Goal: Task Accomplishment & Management: Manage account settings

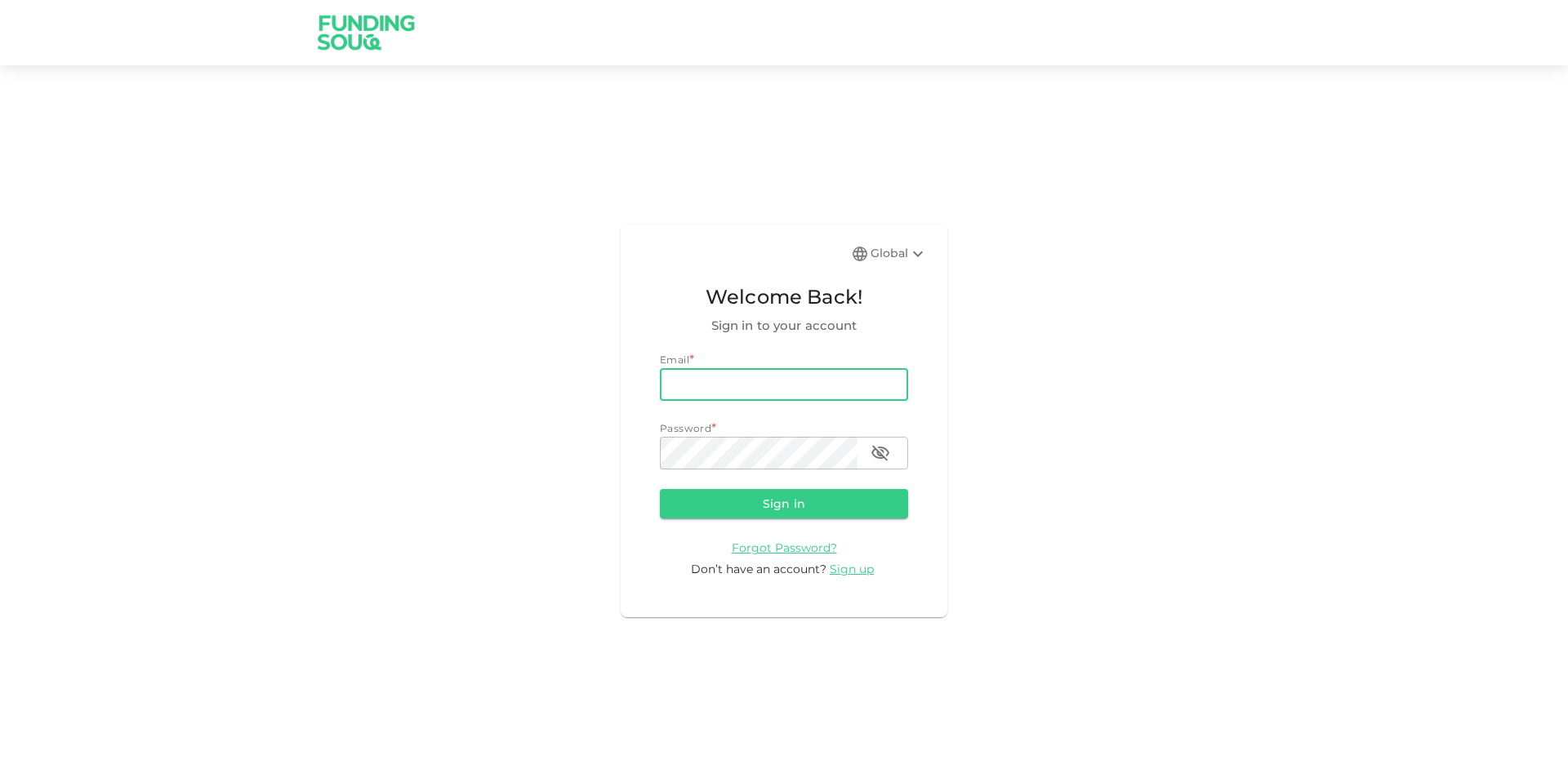
click at [715, 396] on input "email" at bounding box center [784, 384] width 248 height 33
type input "[PERSON_NAME][EMAIL_ADDRESS][PERSON_NAME][DOMAIN_NAME]"
click at [660, 489] on button "Sign in" at bounding box center [784, 503] width 248 height 29
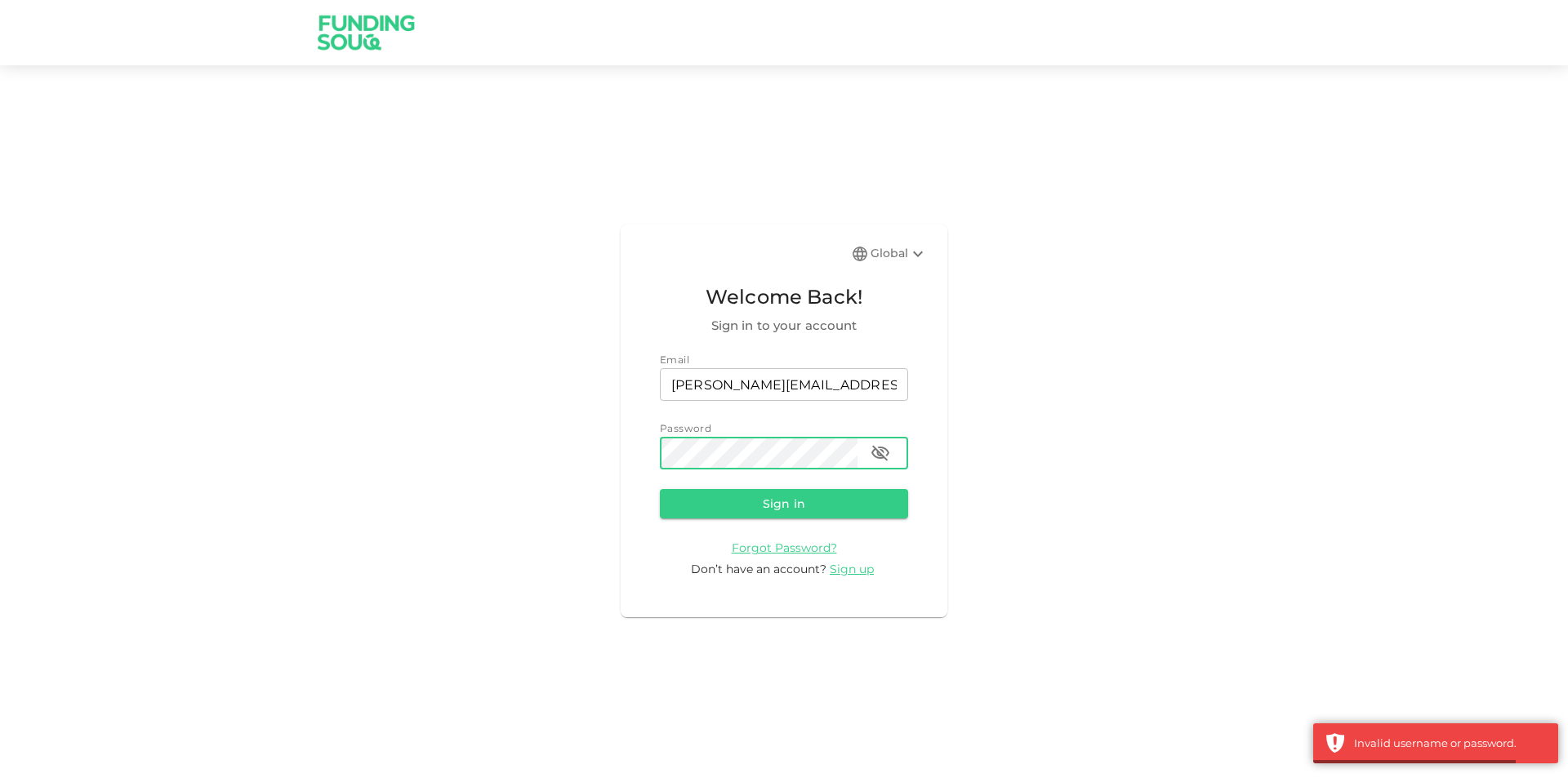
click at [874, 454] on icon "button" at bounding box center [880, 453] width 20 height 20
drag, startPoint x: 715, startPoint y: 492, endPoint x: 728, endPoint y: 513, distance: 24.7
click at [715, 492] on button "Sign in" at bounding box center [784, 503] width 248 height 29
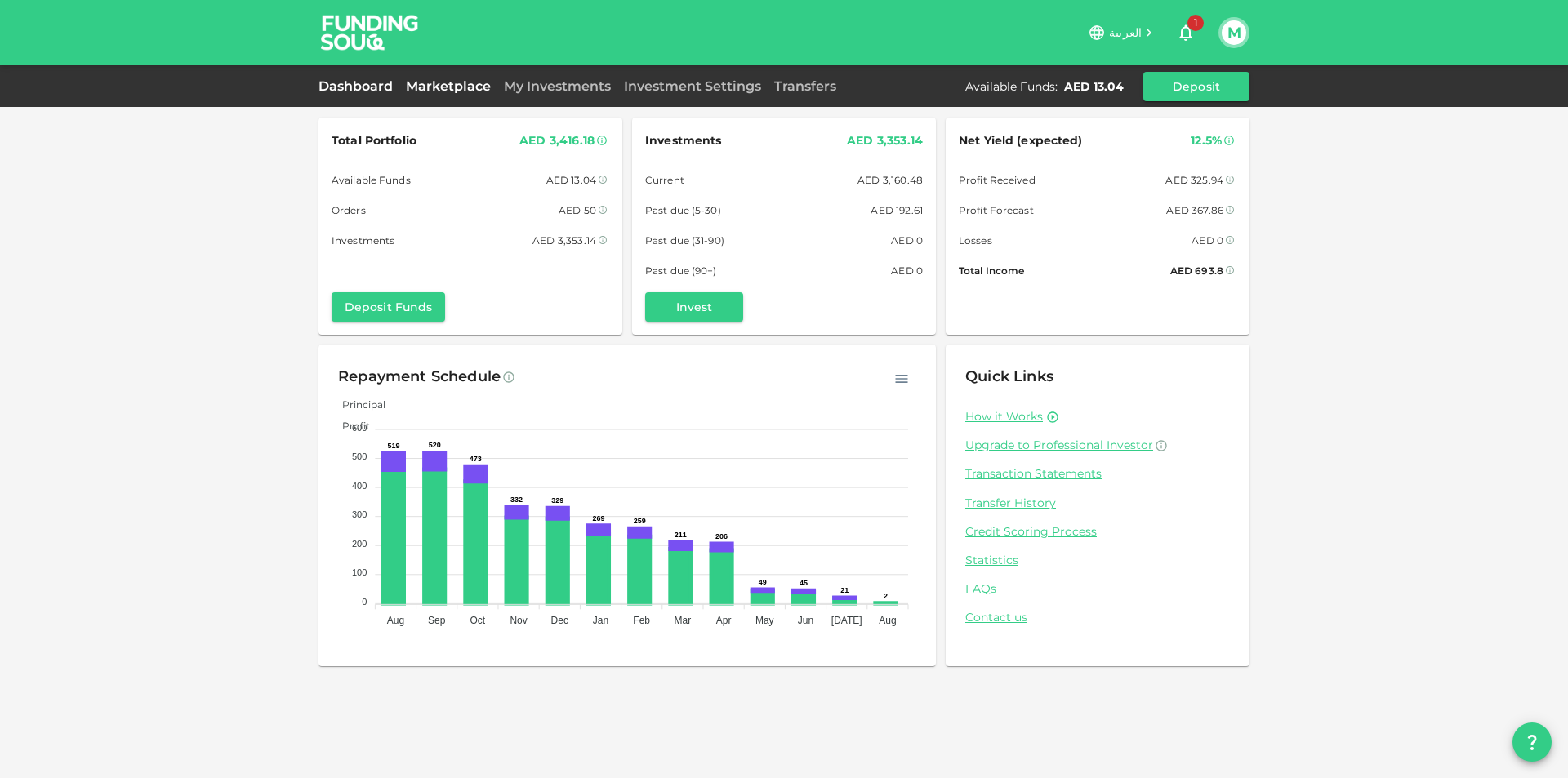
click at [460, 84] on link "Marketplace" at bounding box center [448, 86] width 98 height 16
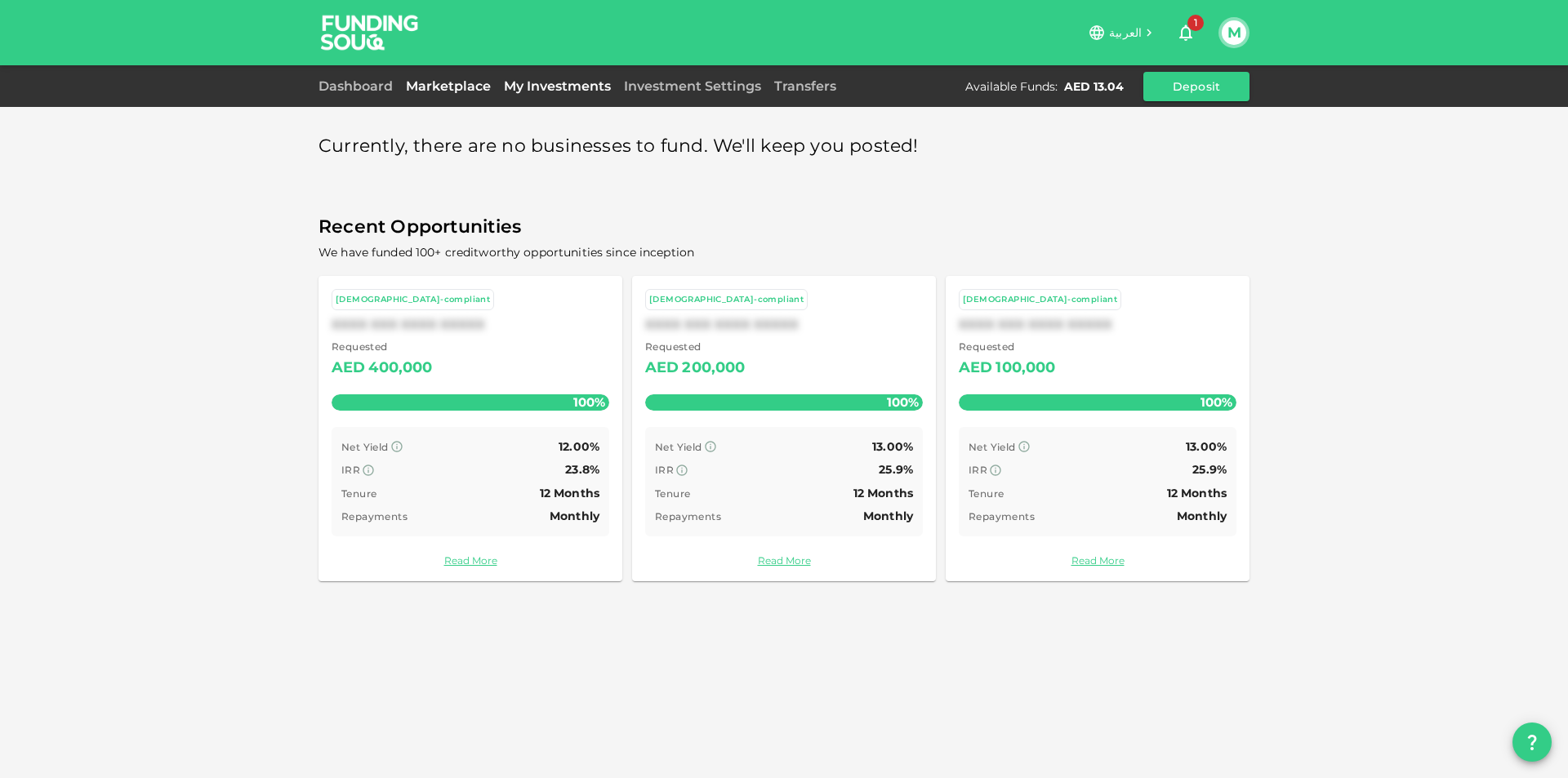
drag, startPoint x: 530, startPoint y: 99, endPoint x: 538, endPoint y: 90, distance: 12.0
click at [530, 98] on div "Dashboard Marketplace My Investments Investment Settings Transfers Available Fu…" at bounding box center [784, 86] width 931 height 29
click at [542, 81] on link "My Investments" at bounding box center [558, 86] width 120 height 16
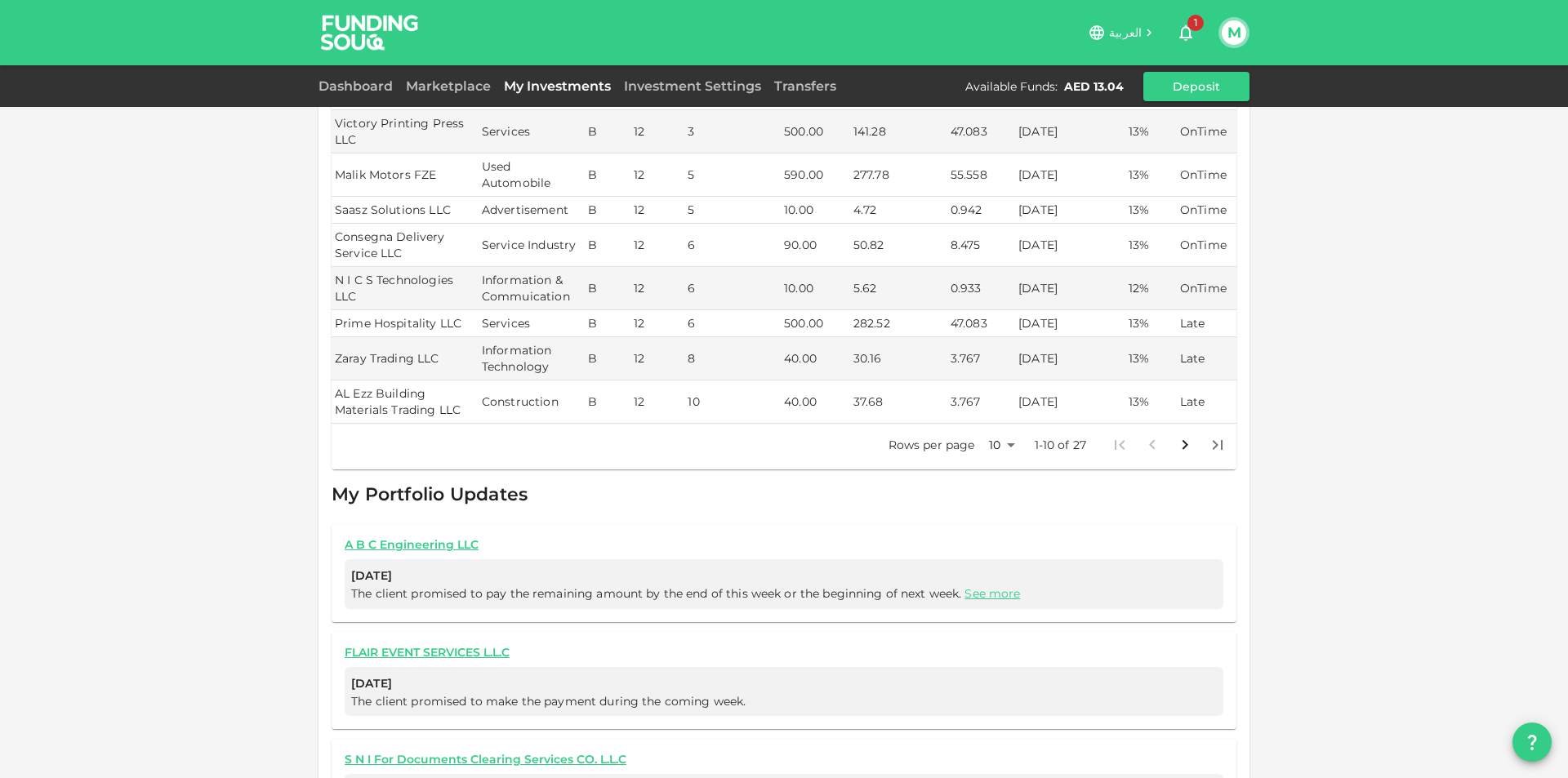
scroll to position [653, 0]
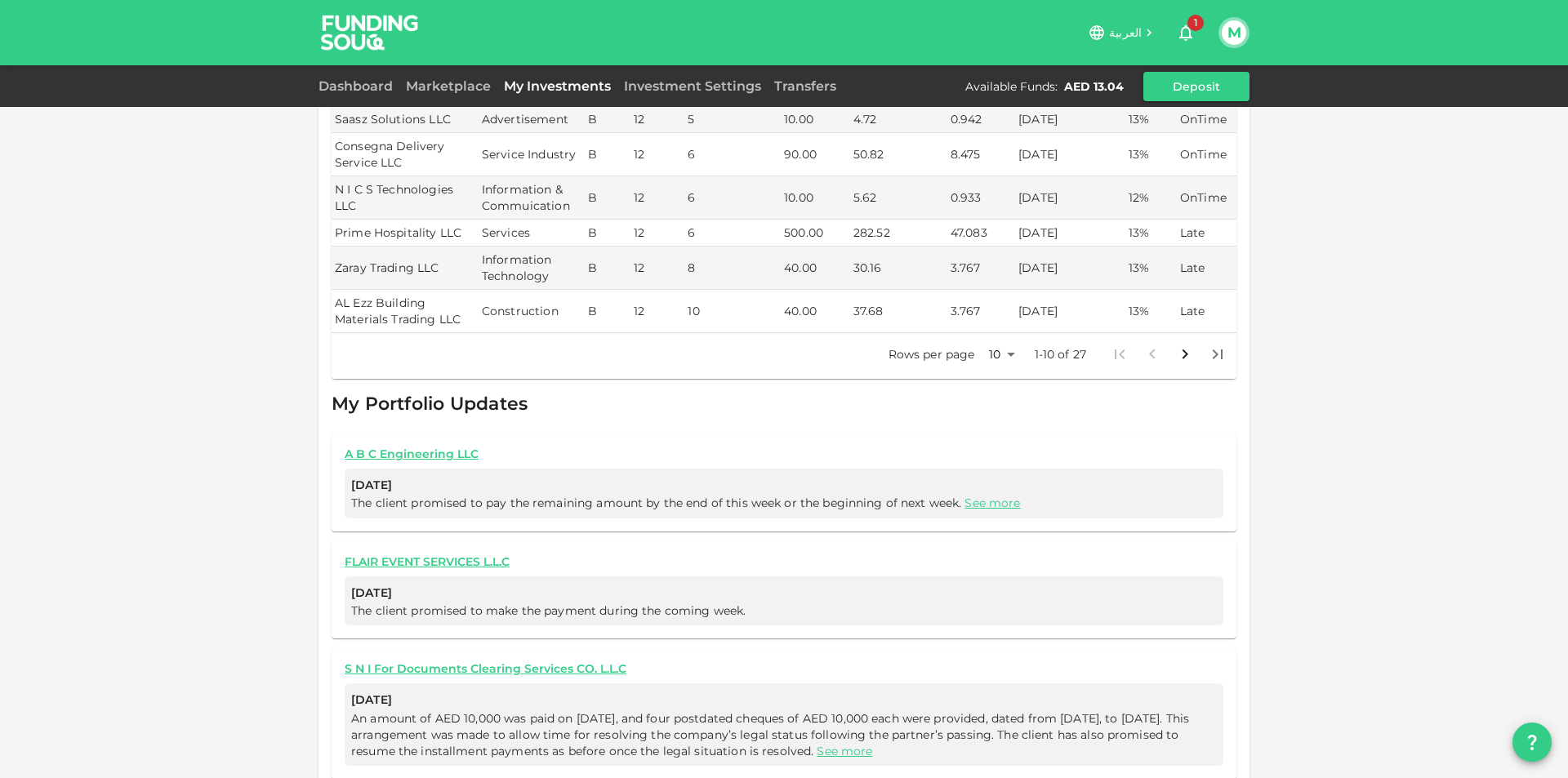
click at [1004, 339] on body "العربية 1 M Dashboard Marketplace My Investments Investment Settings Transfers …" at bounding box center [784, 389] width 1568 height 778
click at [1004, 441] on li "100" at bounding box center [995, 449] width 49 height 29
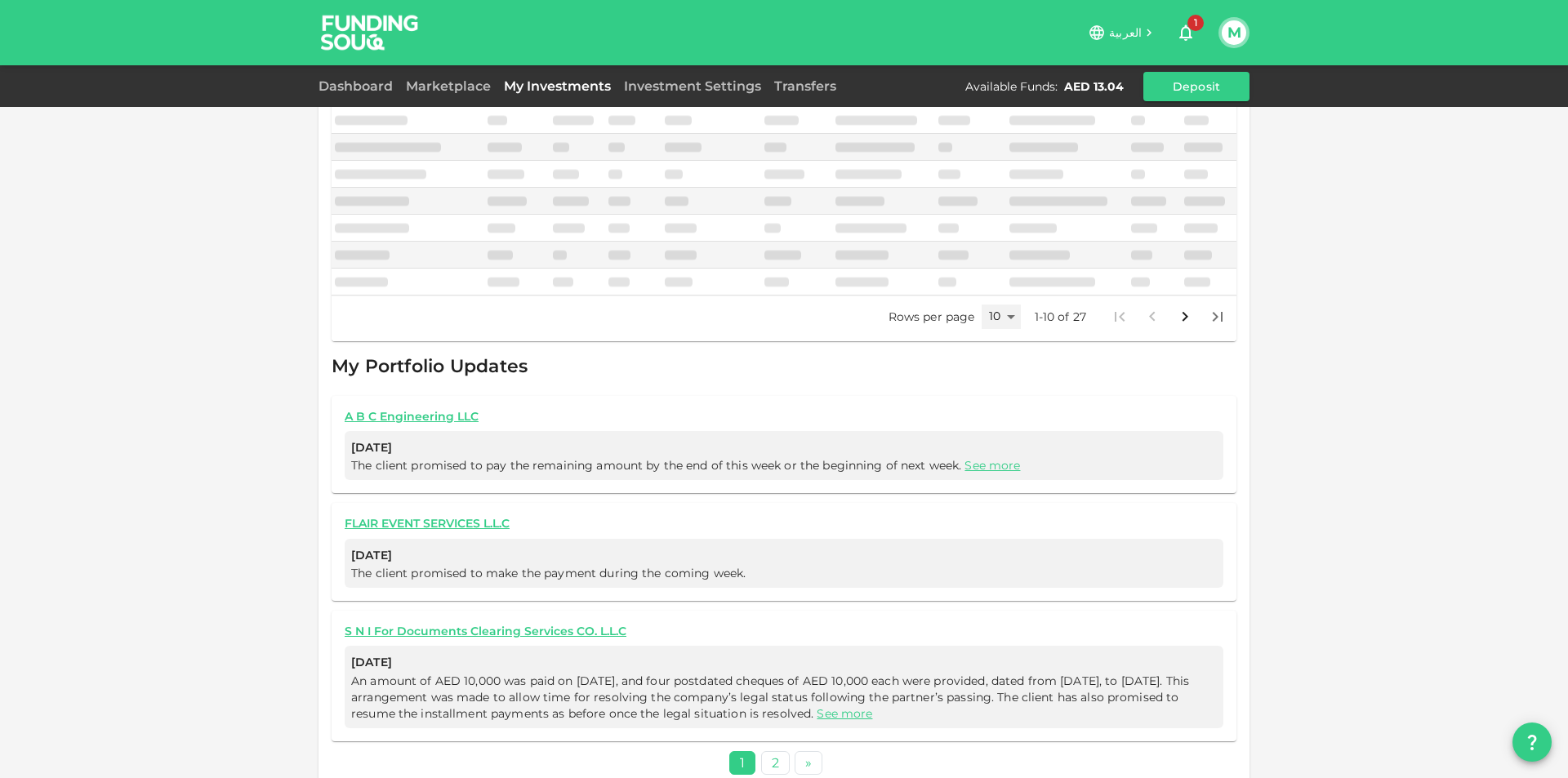
type input "100"
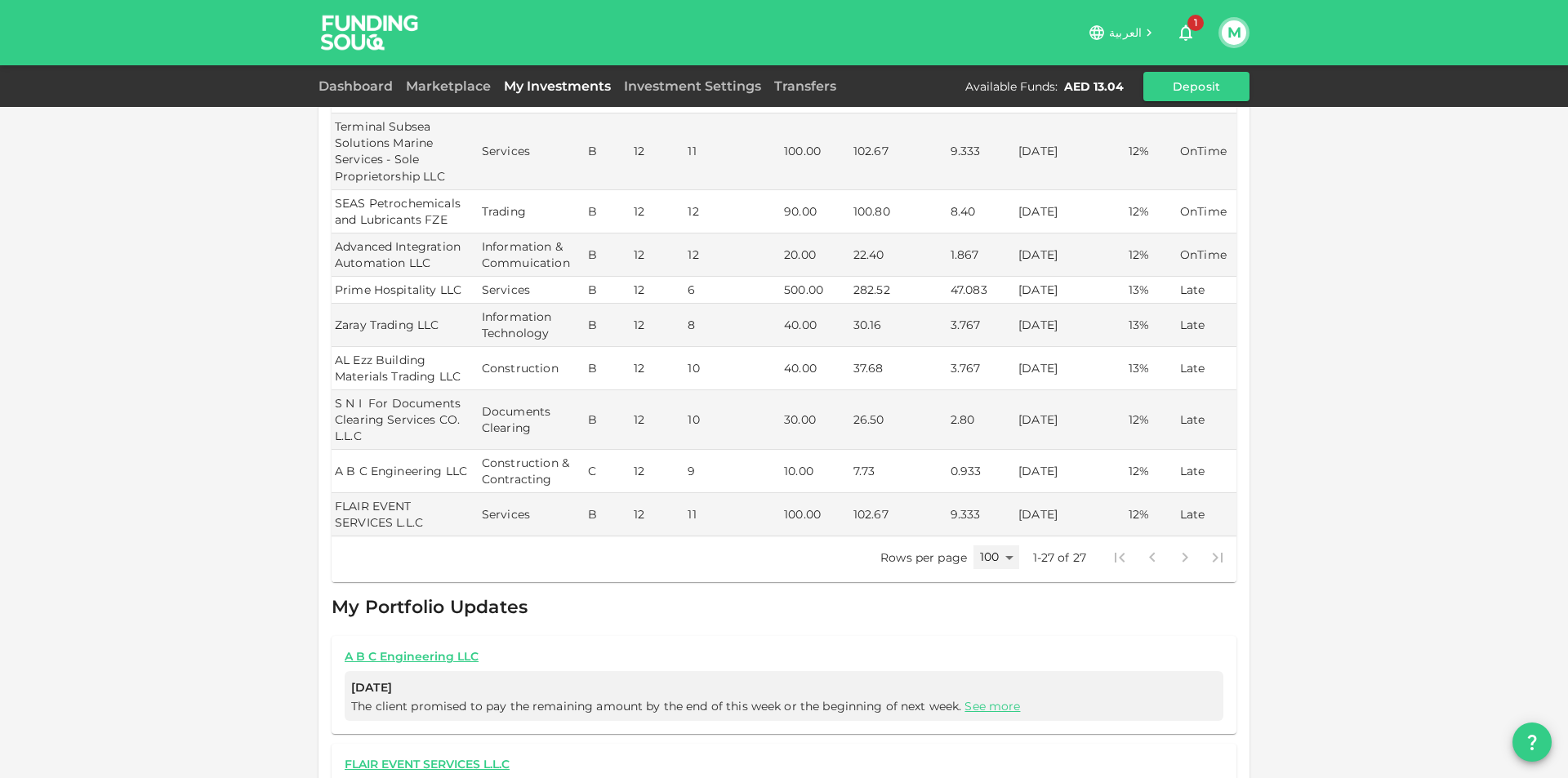
scroll to position [1388, 0]
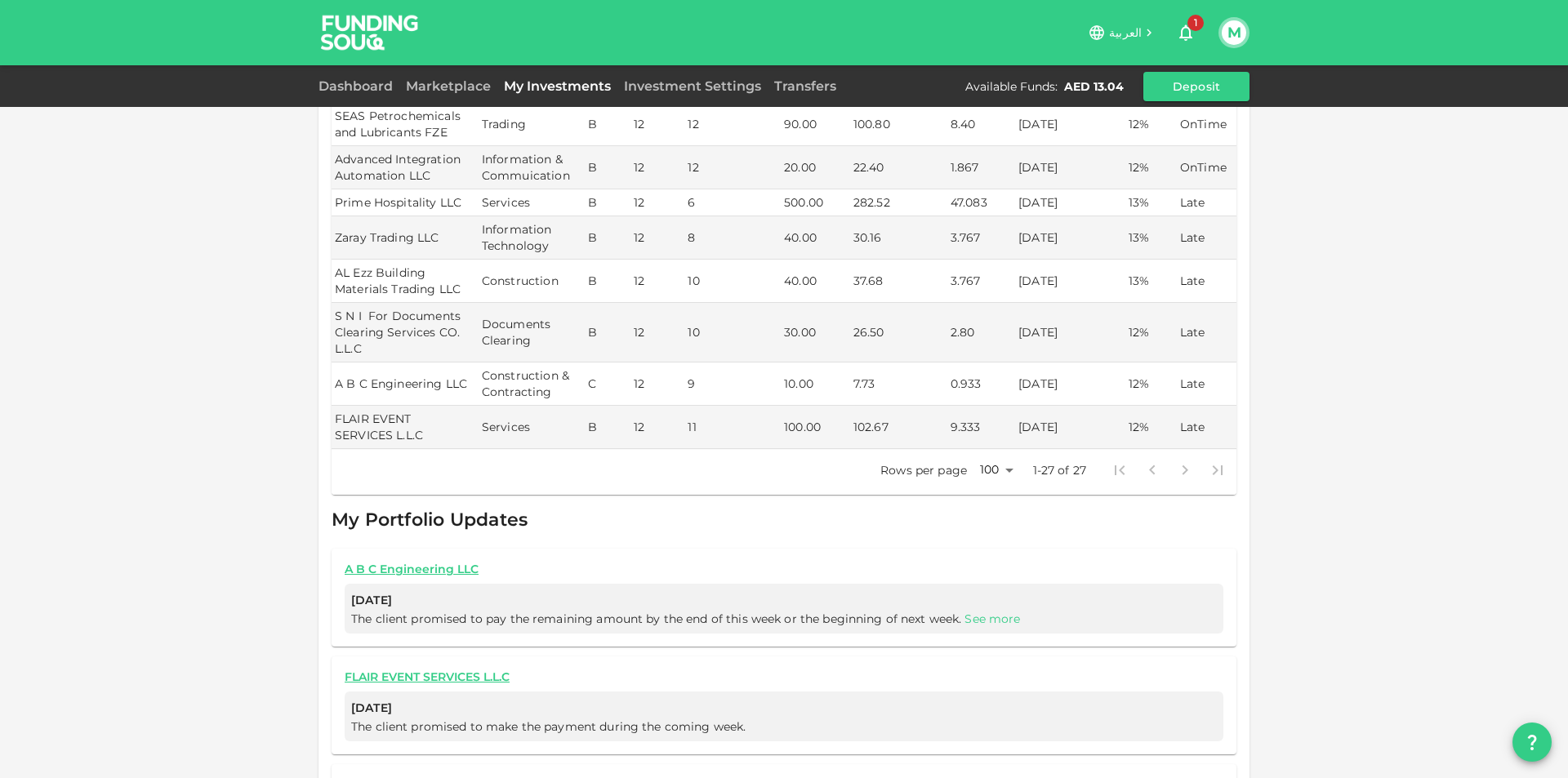
click at [987, 612] on link "See more" at bounding box center [992, 620] width 55 height 15
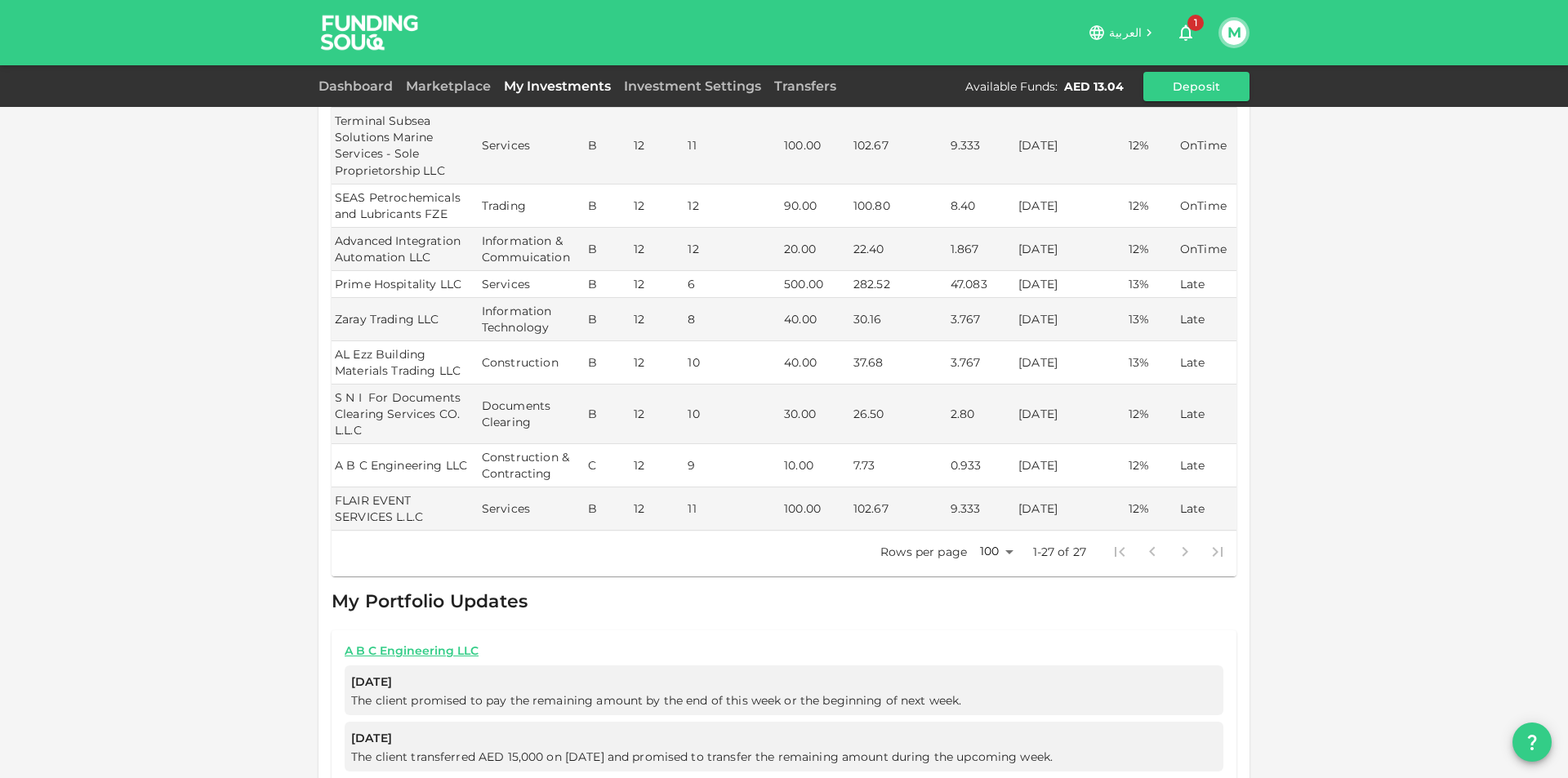
scroll to position [1225, 0]
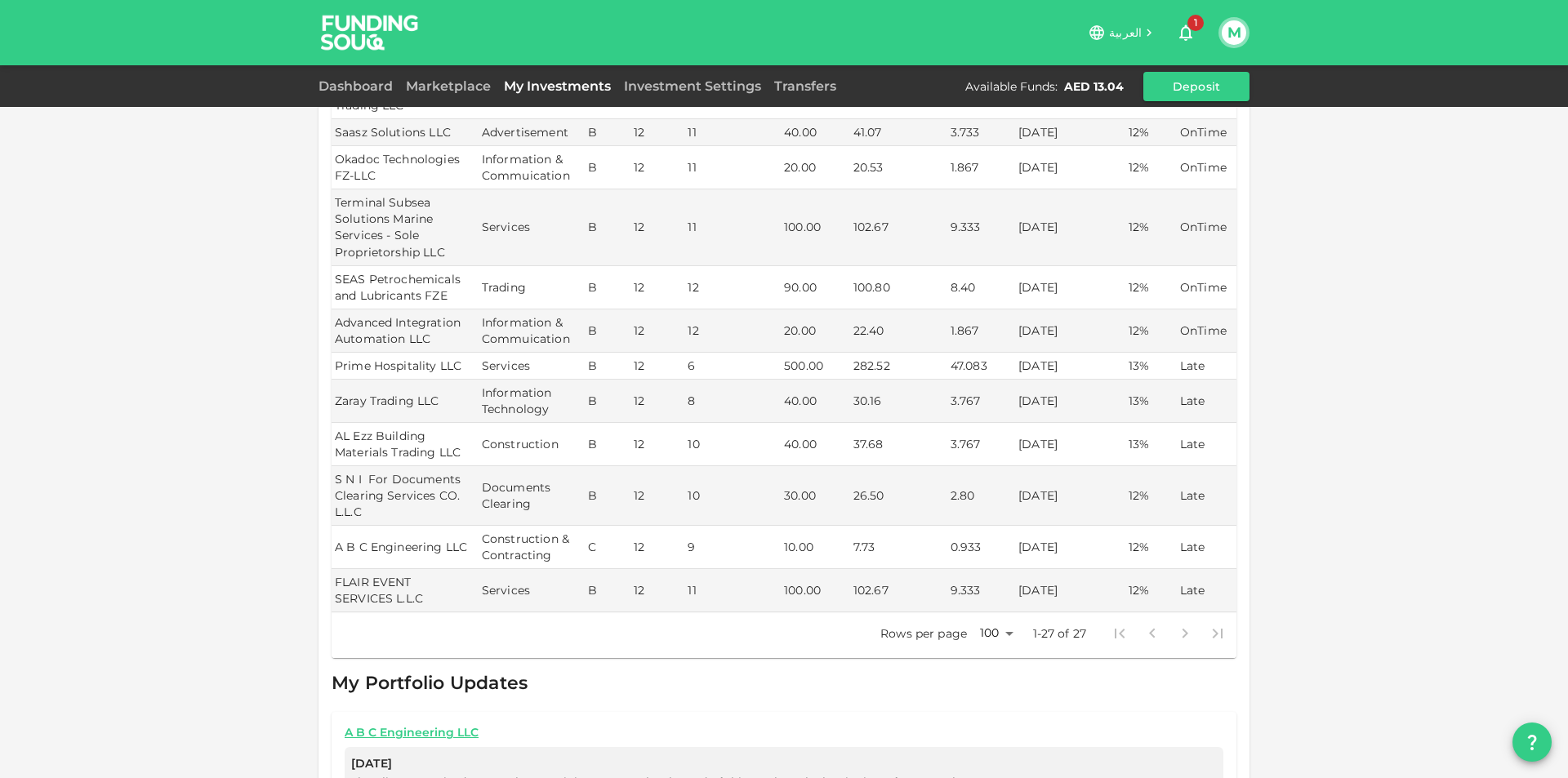
click at [1227, 30] on button "M" at bounding box center [1234, 33] width 24 height 24
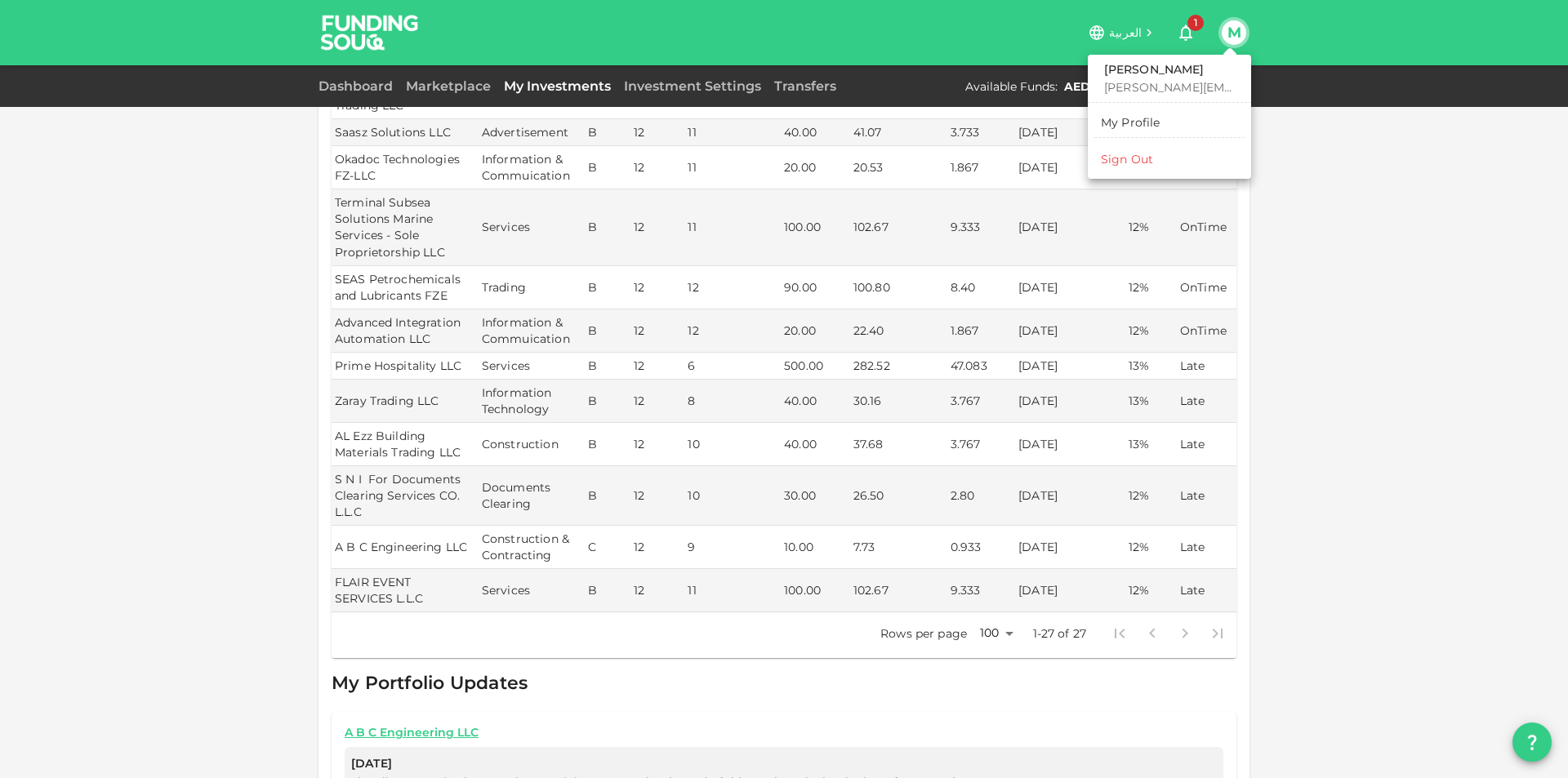
click at [1161, 159] on li "Sign Out" at bounding box center [1170, 159] width 150 height 26
